Goal: Transaction & Acquisition: Book appointment/travel/reservation

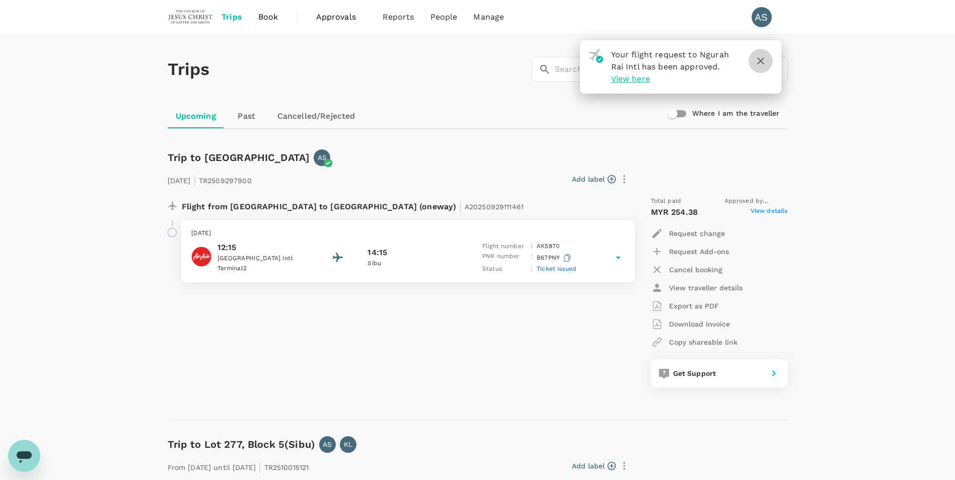
click at [765, 58] on icon "button" at bounding box center [761, 61] width 12 height 12
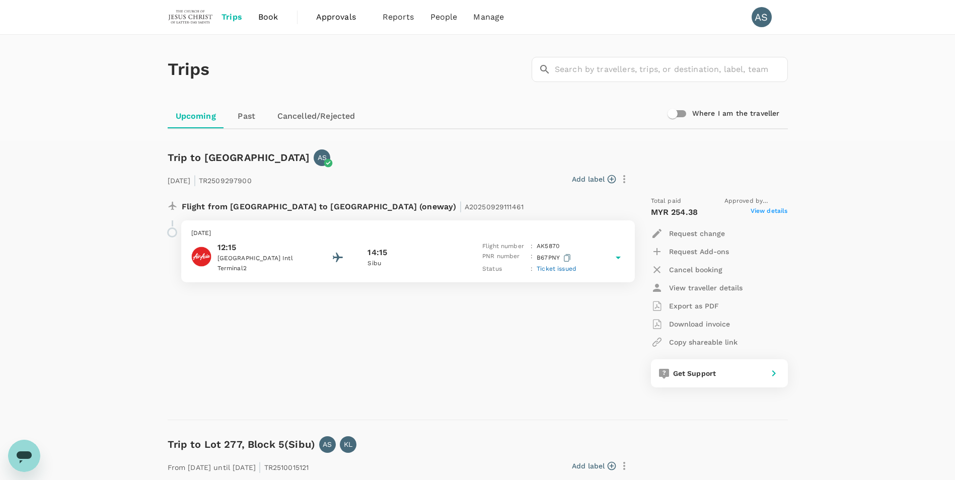
click at [271, 16] on span "Book" at bounding box center [268, 17] width 20 height 12
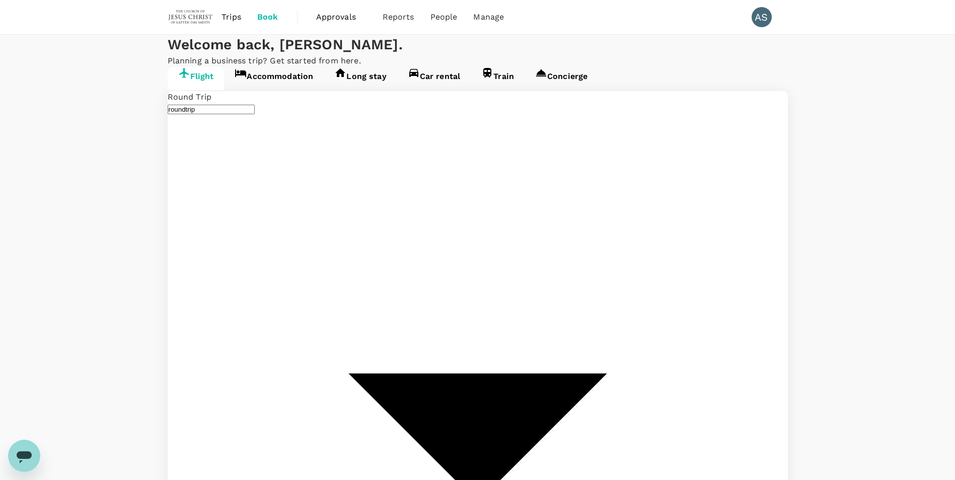
type input "undefined, undefined (any)"
type input "Ngurah Rai Intl (DPS)"
type input "Dili, [GEOGRAPHIC_DATA] (any)"
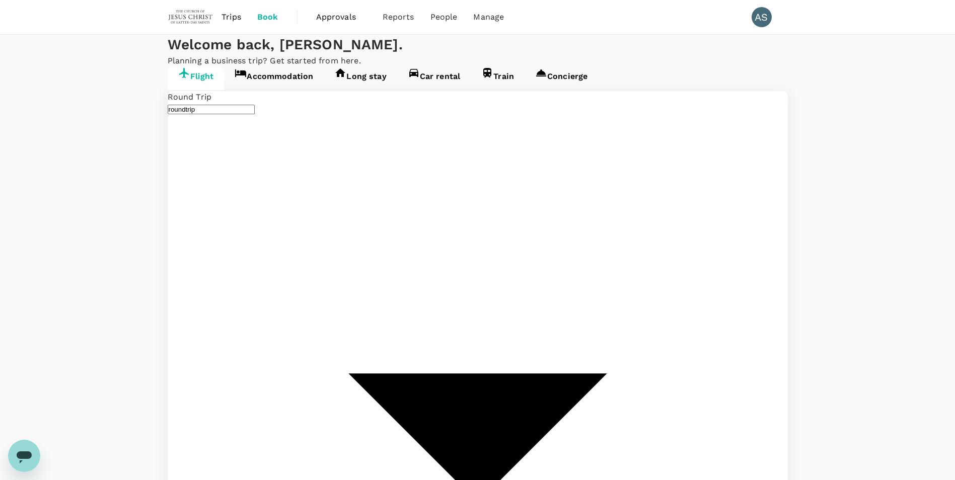
type input "Kuala Lumpur Intl ([GEOGRAPHIC_DATA])"
drag, startPoint x: 451, startPoint y: 316, endPoint x: 456, endPoint y: 313, distance: 5.6
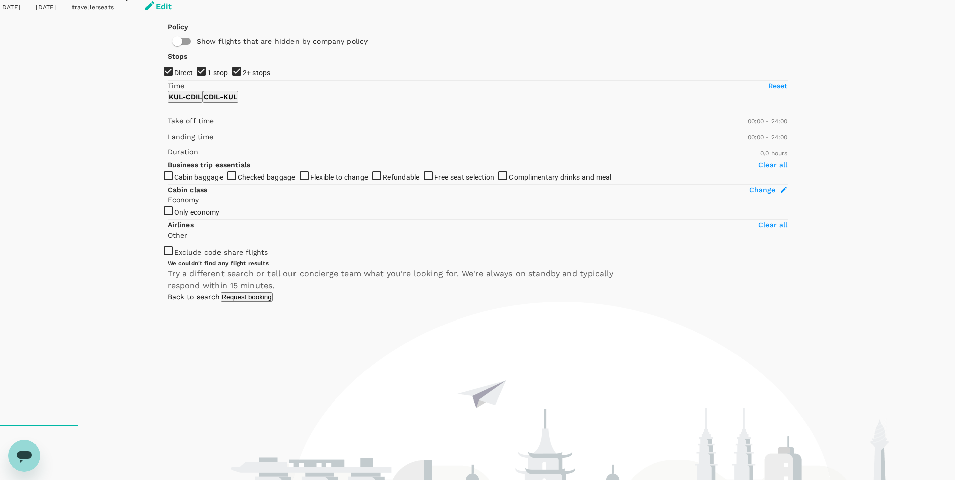
scroll to position [50, 0]
